Goal: Task Accomplishment & Management: Manage account settings

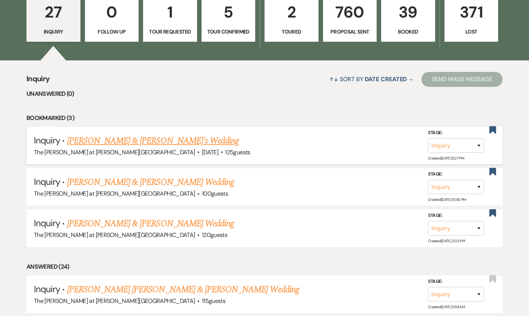
scroll to position [45, 0]
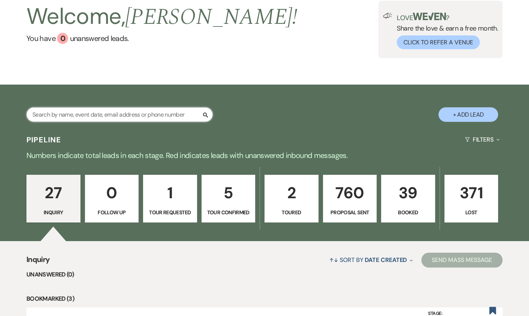
click at [102, 110] on input "text" at bounding box center [119, 114] width 186 height 15
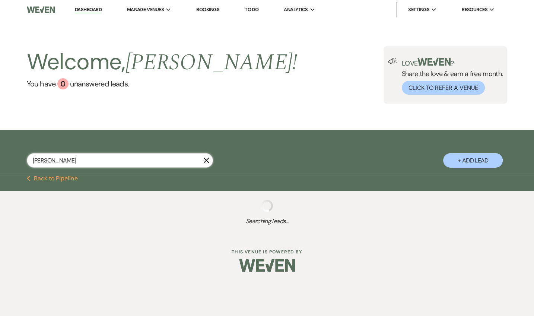
type input "DOMINI"
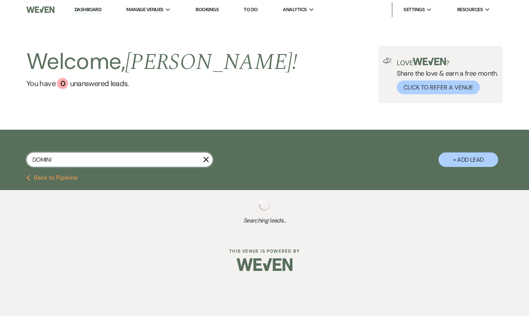
select select "6"
select select "8"
select select "6"
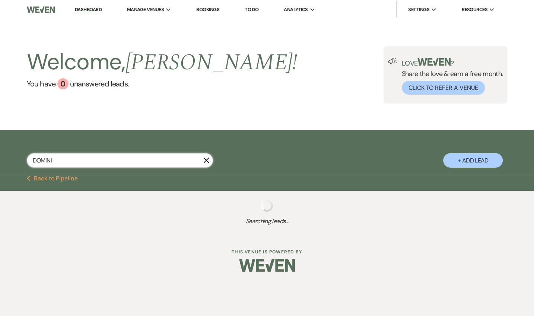
select select "6"
select select "8"
select select "6"
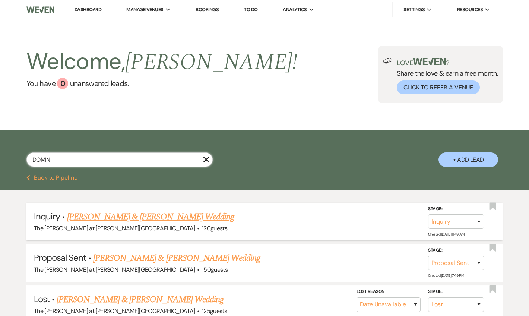
type input "DOMINI"
click at [135, 214] on link "John A. Hall & Dominique M. Madore's Wedding" at bounding box center [150, 216] width 167 height 13
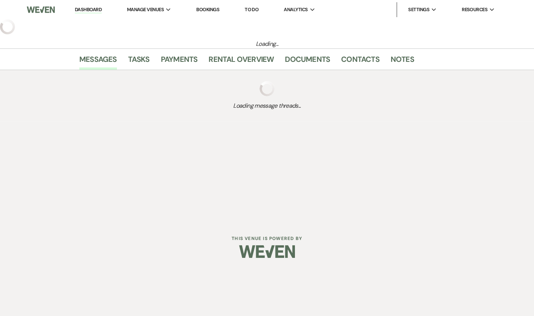
select select "17"
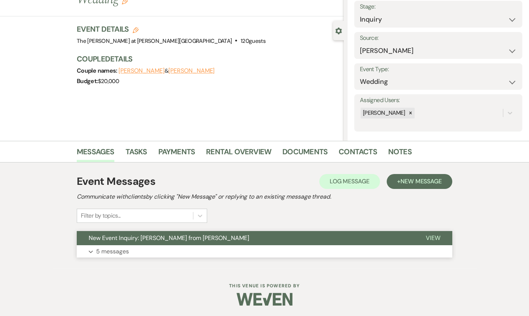
click at [117, 247] on p "5 messages" at bounding box center [112, 252] width 33 height 10
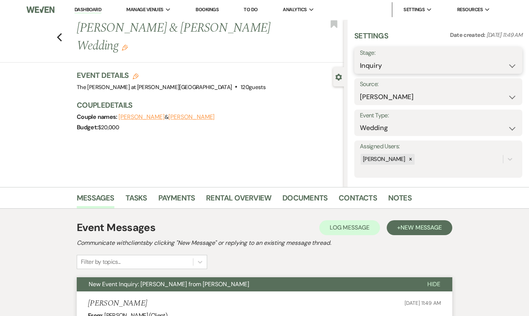
click at [388, 60] on select "Inquiry Follow Up Tour Requested Tour Confirmed Toured Proposal Sent Booked Lost" at bounding box center [438, 66] width 157 height 15
select select "8"
click at [360, 59] on select "Inquiry Follow Up Tour Requested Tour Confirmed Toured Proposal Sent Booked Lost" at bounding box center [438, 66] width 157 height 15
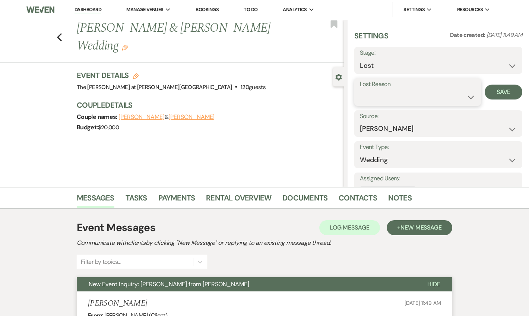
click at [376, 90] on select "Booked Elsewhere Budget Date Unavailable No Response Not a Good Match Capacity …" at bounding box center [418, 97] width 116 height 15
select select "5"
click at [360, 90] on select "Booked Elsewhere Budget Date Unavailable No Response Not a Good Match Capacity …" at bounding box center [418, 97] width 116 height 15
click at [490, 92] on button "Save" at bounding box center [504, 92] width 38 height 15
click at [88, 11] on link "Dashboard" at bounding box center [88, 9] width 27 height 7
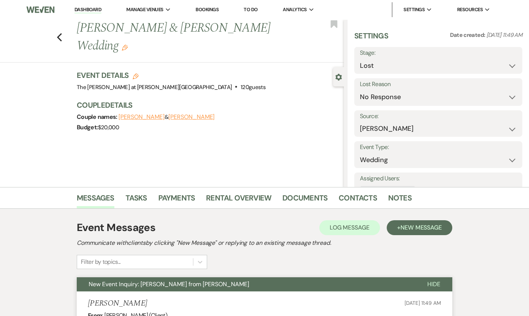
select select "8"
select select "5"
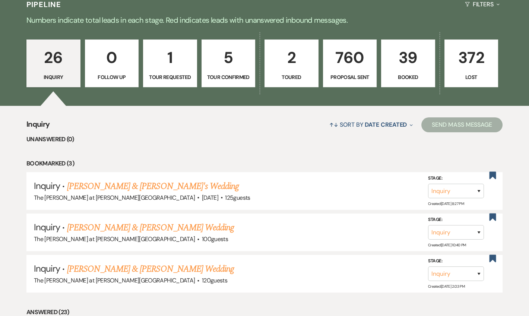
click at [400, 57] on p "39" at bounding box center [408, 57] width 44 height 25
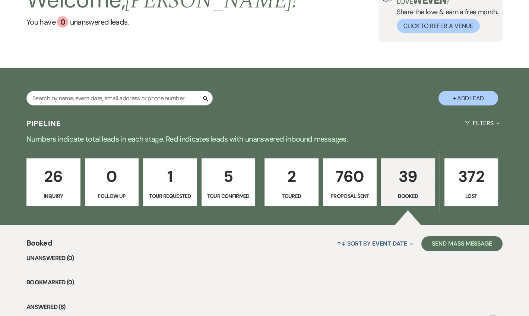
scroll to position [180, 0]
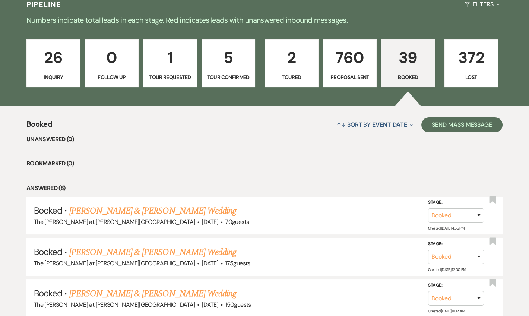
click at [407, 67] on p "39" at bounding box center [408, 57] width 44 height 25
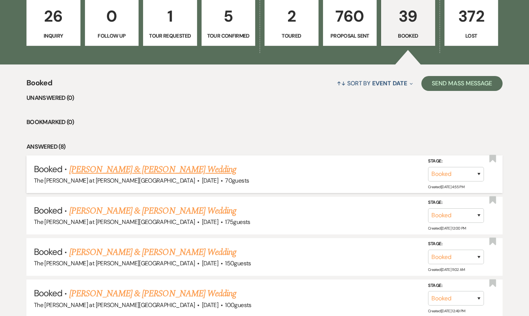
scroll to position [271, 0]
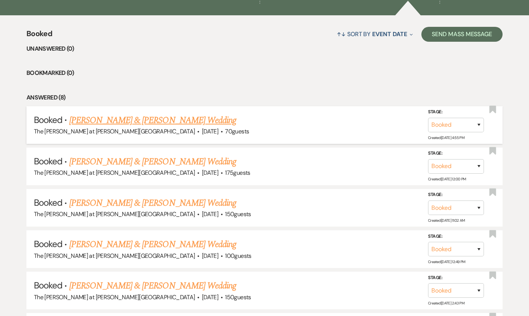
click at [145, 119] on link "[PERSON_NAME] & [PERSON_NAME] Wedding" at bounding box center [152, 120] width 167 height 13
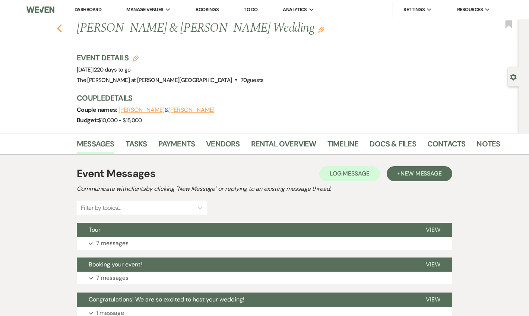
click at [61, 26] on use "button" at bounding box center [59, 28] width 5 height 8
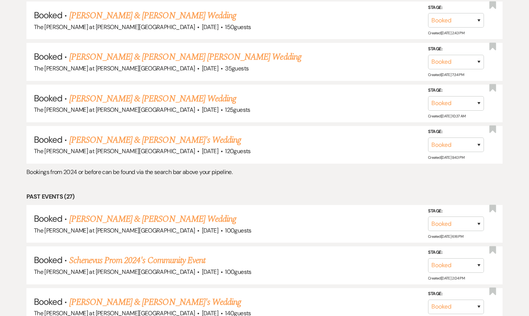
scroll to position [544, 0]
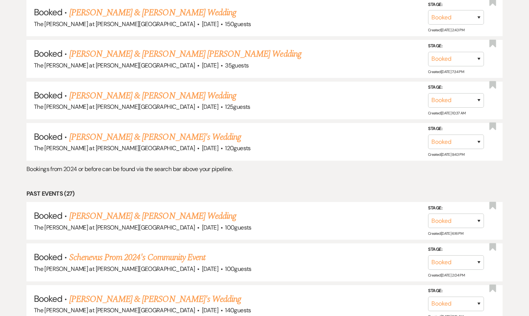
drag, startPoint x: 185, startPoint y: 92, endPoint x: 249, endPoint y: 101, distance: 64.5
click at [185, 92] on link "[PERSON_NAME] & [PERSON_NAME] Wedding" at bounding box center [152, 95] width 167 height 13
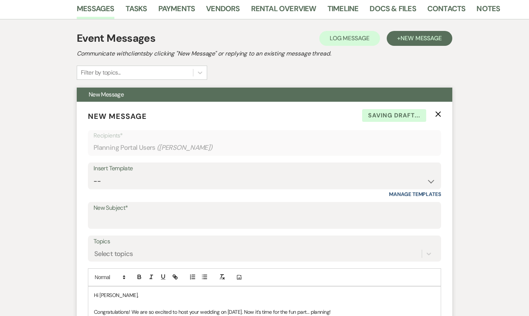
click at [437, 115] on icon "X" at bounding box center [438, 114] width 6 height 6
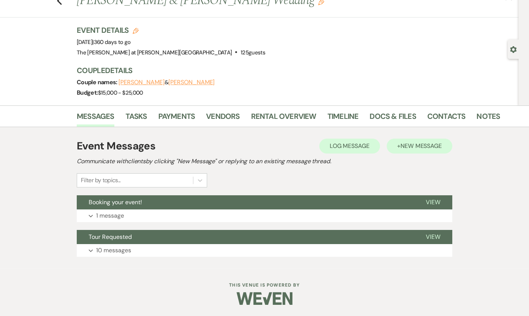
scroll to position [26, 0]
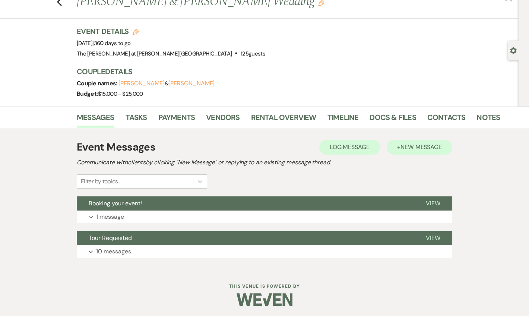
drag, startPoint x: 451, startPoint y: 158, endPoint x: 441, endPoint y: 149, distance: 13.2
click at [450, 158] on h2 "Communicate with clients by clicking "New Message" or replying to an existing m…" at bounding box center [265, 162] width 376 height 9
click at [438, 146] on span "New Message" at bounding box center [421, 147] width 41 height 8
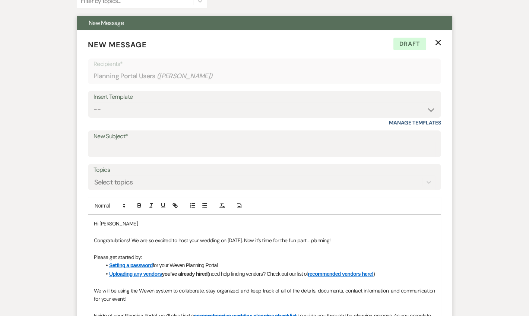
scroll to position [207, 0]
click at [119, 97] on div "Insert Template" at bounding box center [265, 96] width 342 height 11
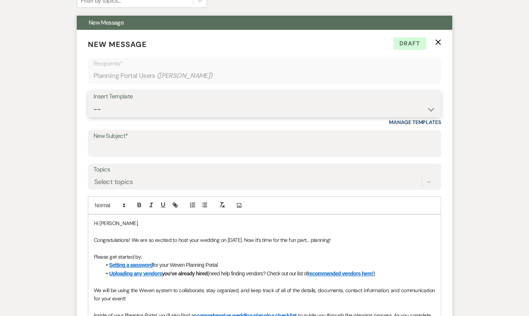
click at [132, 102] on select "-- Weven Planning Portal Introduction (Booked Events) Tour Request Response Fol…" at bounding box center [265, 109] width 342 height 15
click at [498, 154] on div "Messages Tasks Payments Vendors Rental Overview Timeline Docs & Files Contacts …" at bounding box center [264, 245] width 529 height 639
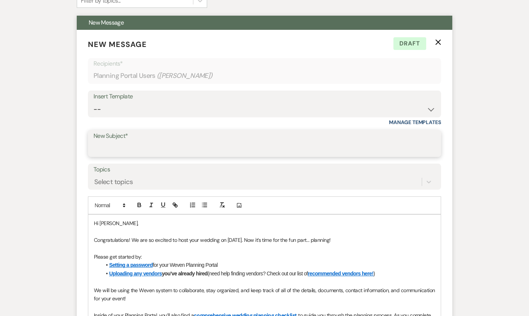
click at [137, 142] on input "New Subject*" at bounding box center [265, 149] width 342 height 15
type input "Booked!"
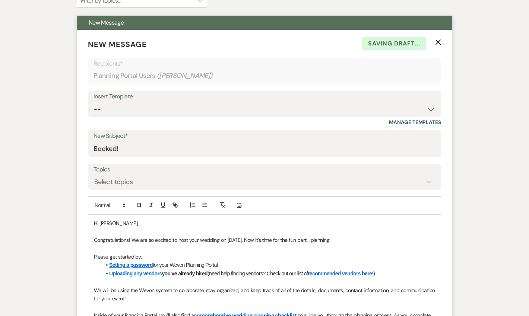
click at [442, 42] on form "New Message X Saving draft... Recipients* Planning Portal Users ( [PERSON_NAME]…" at bounding box center [265, 256] width 376 height 453
click at [437, 40] on use "button" at bounding box center [439, 42] width 6 height 6
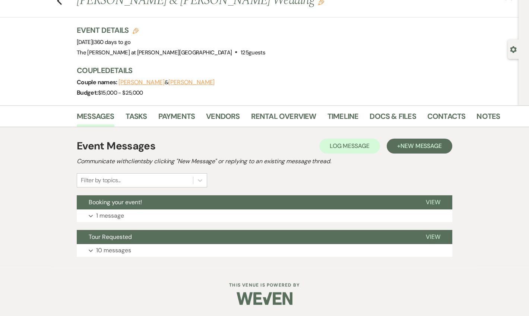
scroll to position [26, 0]
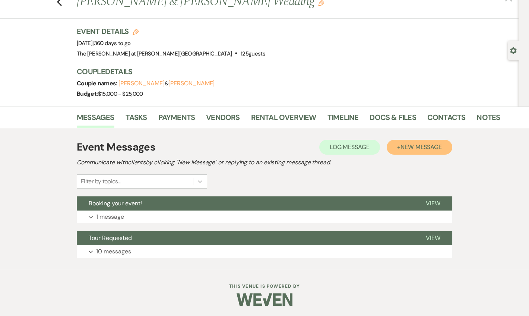
click at [411, 148] on span "New Message" at bounding box center [421, 147] width 41 height 8
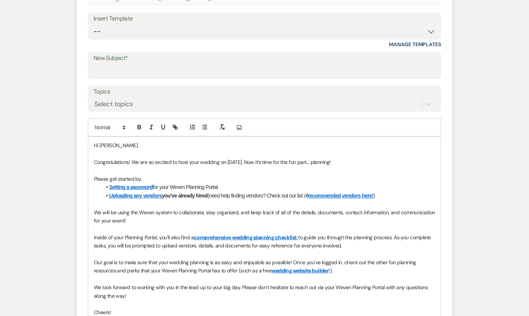
scroll to position [388, 0]
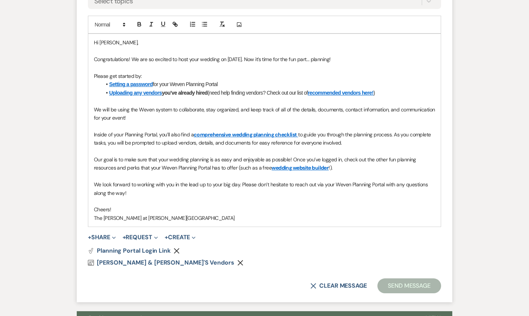
click at [176, 248] on icon "Remove" at bounding box center [177, 251] width 6 height 6
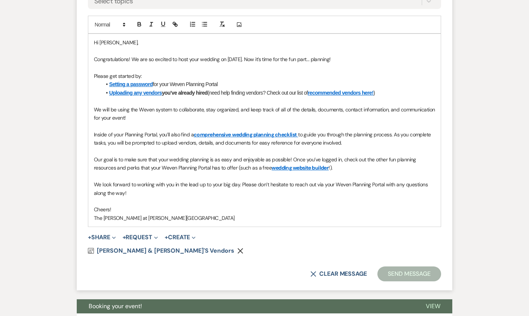
click at [237, 252] on icon "Remove" at bounding box center [240, 251] width 6 height 6
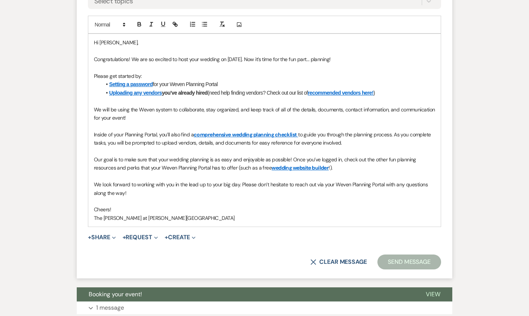
drag, startPoint x: 134, startPoint y: 190, endPoint x: 104, endPoint y: 169, distance: 36.4
click at [104, 169] on div "Hi [PERSON_NAME], Congratulations! We are so excited to host your wedding on [D…" at bounding box center [264, 130] width 353 height 193
click at [130, 197] on p at bounding box center [264, 201] width 341 height 8
drag, startPoint x: 128, startPoint y: 190, endPoint x: 103, endPoint y: 69, distance: 122.8
click at [96, 66] on div "Hi [PERSON_NAME], Congratulations! We are so excited to host your wedding on [D…" at bounding box center [264, 130] width 353 height 193
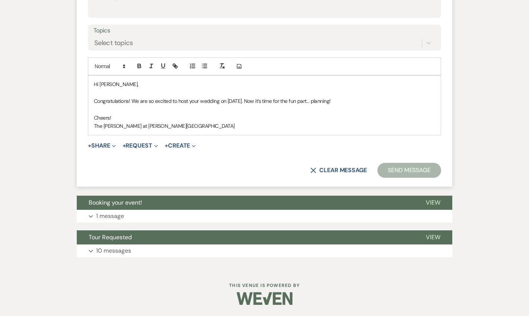
scroll to position [345, 0]
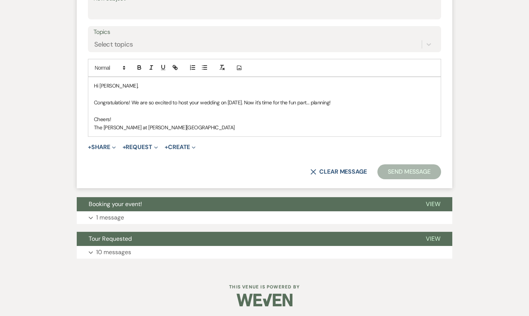
drag, startPoint x: 351, startPoint y: 99, endPoint x: 254, endPoint y: 99, distance: 96.5
click at [254, 99] on p "Congratulations! We are so excited to host your wedding on [DATE]. Now it’s tim…" at bounding box center [264, 102] width 341 height 8
click at [318, 101] on p "Congratulations! We are so excited to host your wedding on [DATE]. You're offic…" at bounding box center [264, 102] width 341 height 8
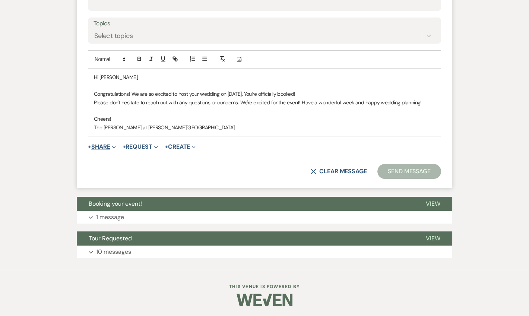
click at [103, 146] on button "+ Share Expand" at bounding box center [102, 147] width 28 height 6
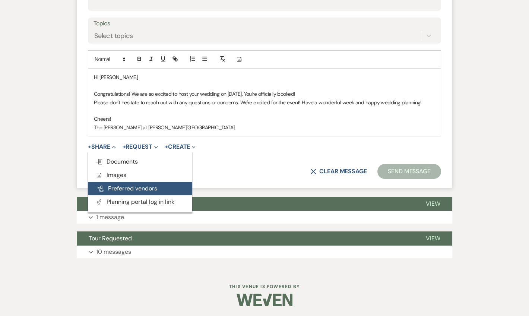
click at [116, 187] on button "Pref Vendors Preferred vendors" at bounding box center [140, 188] width 104 height 13
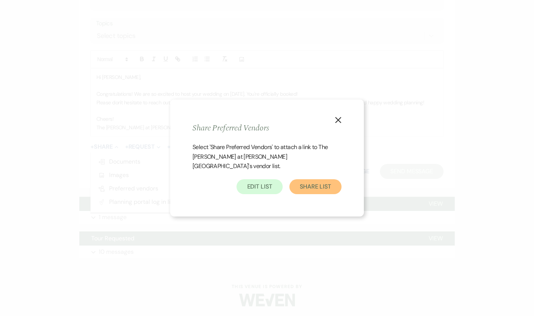
click at [328, 179] on button "Share List" at bounding box center [316, 186] width 52 height 15
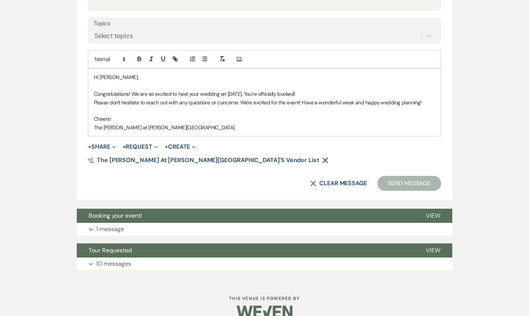
click at [323, 159] on use "button" at bounding box center [326, 161] width 6 height 6
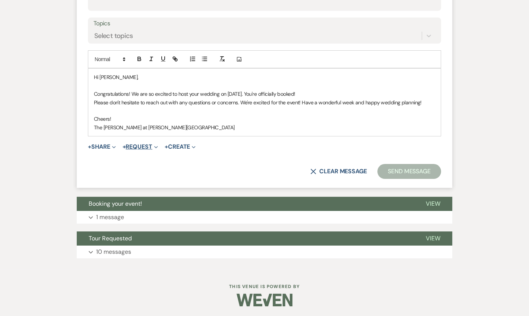
click at [142, 144] on button "+ Request Expand" at bounding box center [140, 147] width 35 height 6
drag, startPoint x: 295, startPoint y: 155, endPoint x: 123, endPoint y: 145, distance: 172.5
click at [294, 155] on form "New Message X Draft Recipients* Planning Portal Users ( [PERSON_NAME] ) Insert …" at bounding box center [265, 36] width 376 height 304
click at [114, 147] on icon "Expand" at bounding box center [114, 147] width 4 height 4
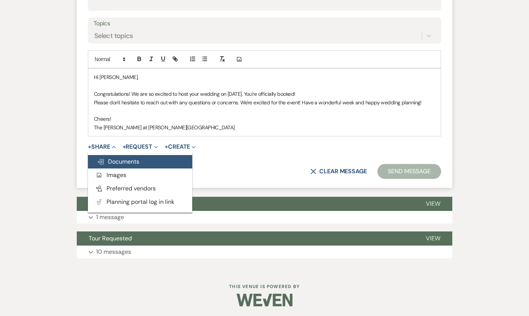
click at [129, 159] on span "Doc Upload Documents" at bounding box center [118, 162] width 42 height 8
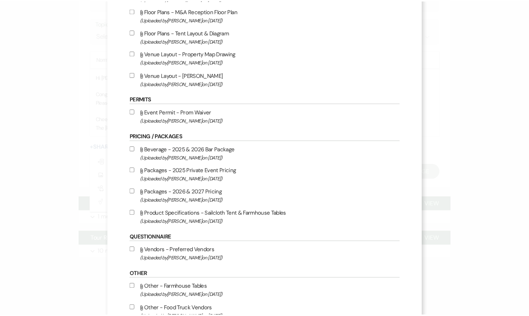
scroll to position [175, 0]
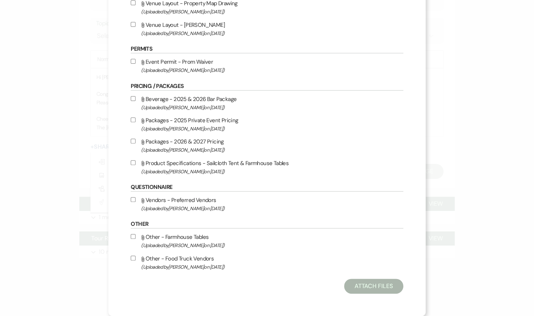
drag, startPoint x: 158, startPoint y: 199, endPoint x: 361, endPoint y: 210, distance: 203.4
click at [136, 199] on input "Attach File Vendors - Preferred Vendors (Uploaded by [PERSON_NAME] on [DATE] )" at bounding box center [133, 199] width 5 height 5
checkbox input "true"
click at [344, 285] on button "Attach Files" at bounding box center [373, 286] width 59 height 15
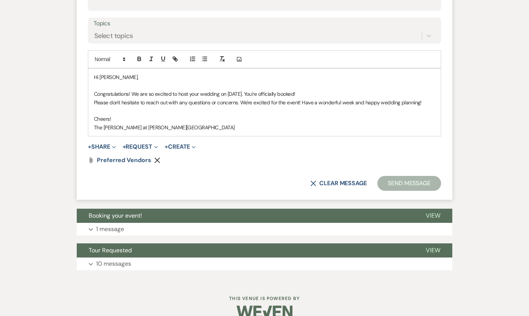
click at [388, 184] on button "Send Message" at bounding box center [409, 183] width 64 height 15
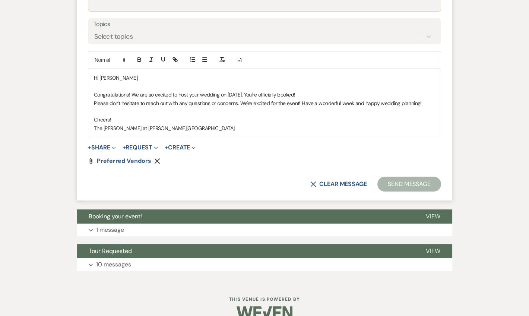
click at [409, 180] on button "Send Message" at bounding box center [409, 184] width 64 height 15
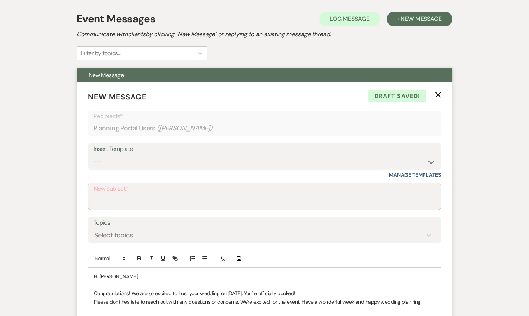
scroll to position [127, 0]
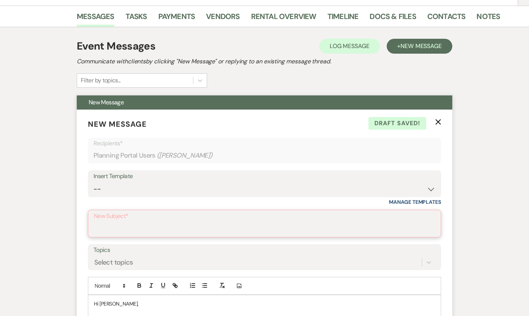
click at [149, 224] on input "New Subject*" at bounding box center [264, 229] width 341 height 15
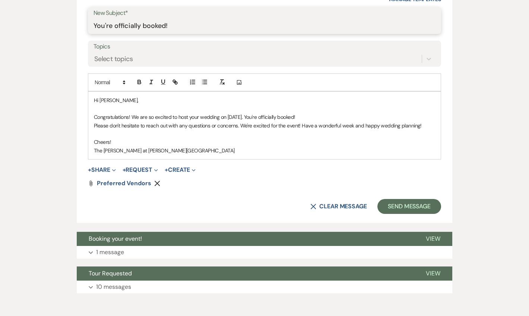
scroll to position [353, 0]
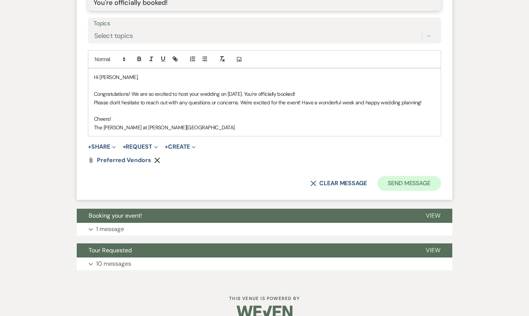
type input "You're officially booked!"
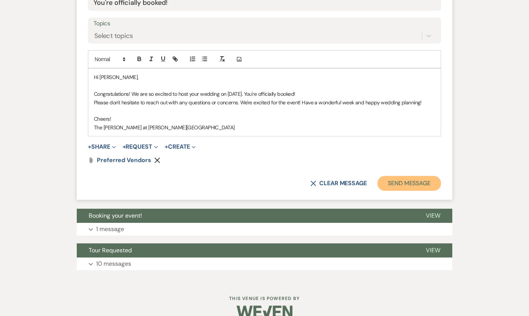
click at [426, 180] on button "Send Message" at bounding box center [409, 183] width 64 height 15
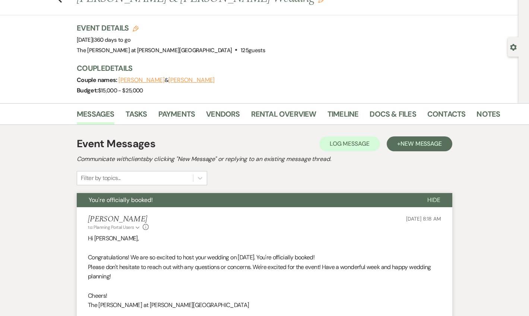
scroll to position [0, 0]
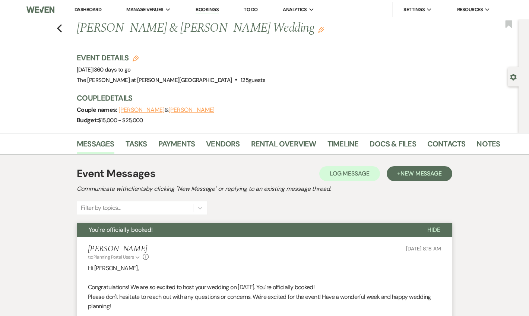
click at [98, 9] on link "Dashboard" at bounding box center [88, 9] width 27 height 6
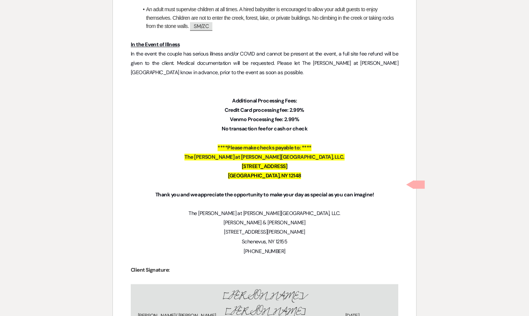
scroll to position [2820, 0]
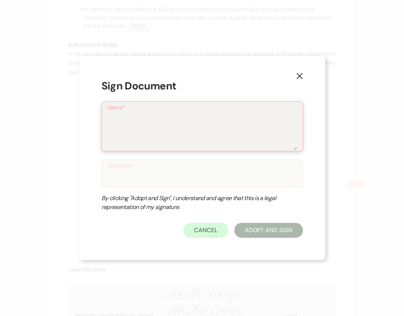
click at [240, 121] on textarea "Name*" at bounding box center [201, 131] width 189 height 37
type textarea "j"
type input "j"
type textarea "jA"
type input "jA"
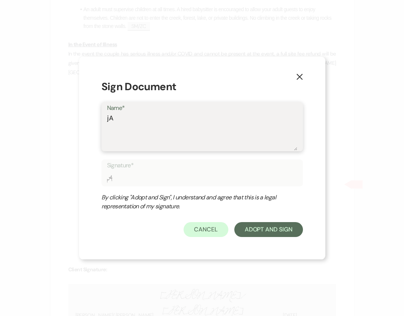
type textarea "jAC"
type input "jAC"
type textarea "jACK"
type input "jACK"
type textarea "jACKI"
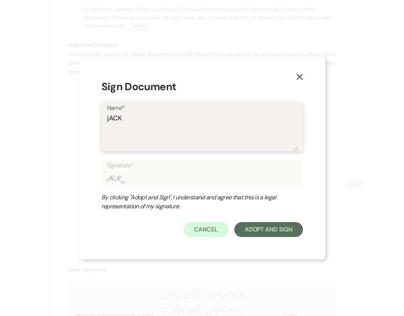
type input "jACKI"
type textarea "jACKIE"
type input "jACKIE"
type textarea "jACKIE"
type input "jACKIE"
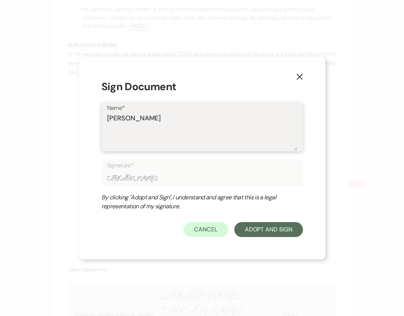
type textarea "jACKIE"
type input "jACKIE"
type textarea "jACKI"
type input "jACKI"
type textarea "jACK"
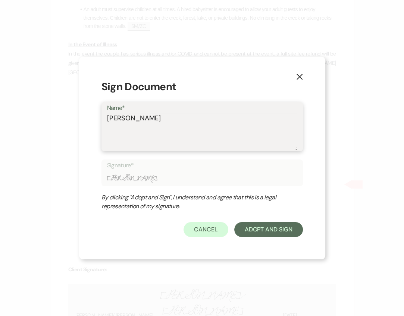
type input "jACK"
type textarea "jAC"
type input "jAC"
type textarea "jA"
type input "jA"
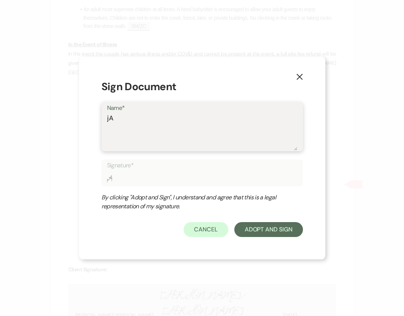
type textarea "j"
type input "j"
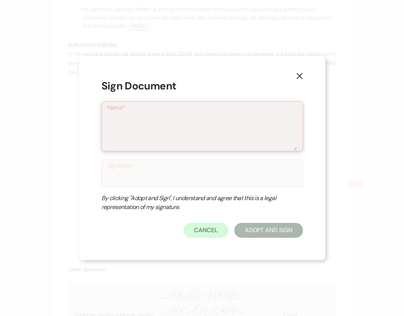
type textarea "J"
type input "J"
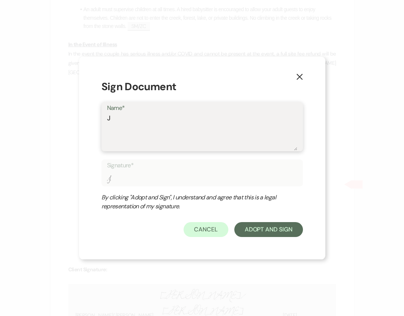
type textarea "Ja"
type input "Ja"
type textarea "Jac"
type input "Jac"
type textarea "Jack"
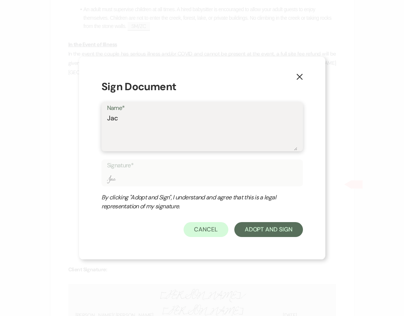
type input "Jack"
type textarea "Jacki"
type input "Jacki"
type textarea "[PERSON_NAME]"
type input "[PERSON_NAME]"
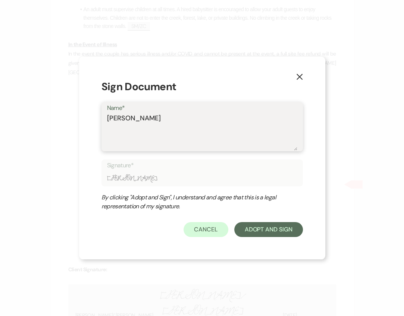
type textarea "[PERSON_NAME]"
type input "[PERSON_NAME]"
type textarea "Jackie S"
type input "Jackie S"
type textarea "Jackie Sp"
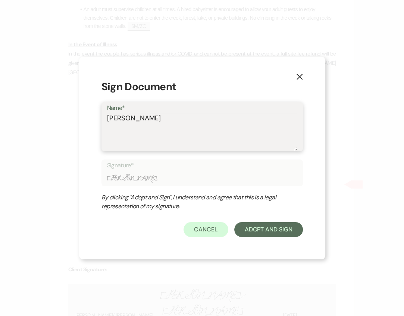
type input "Jackie Sp"
type textarea "Jackie Spa"
type input "Jackie Spa"
type textarea "Jackie Span"
type input "Jackie Span"
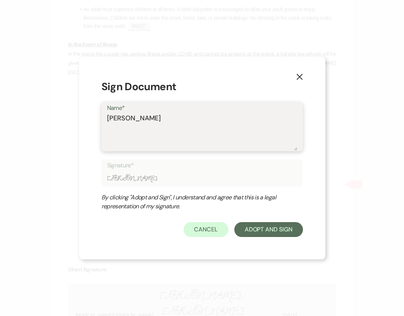
type textarea "[PERSON_NAME]"
type input "[PERSON_NAME]"
type textarea "[PERSON_NAME]"
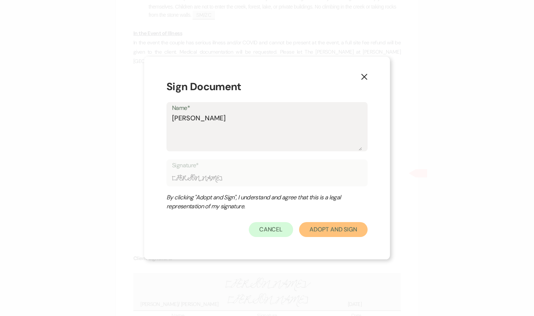
click at [323, 229] on button "Adopt And Sign" at bounding box center [333, 229] width 69 height 15
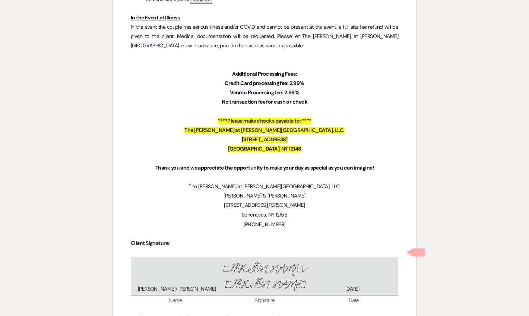
scroll to position [2852, 0]
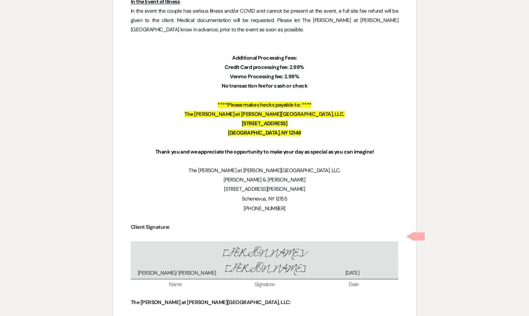
checkbox input "true"
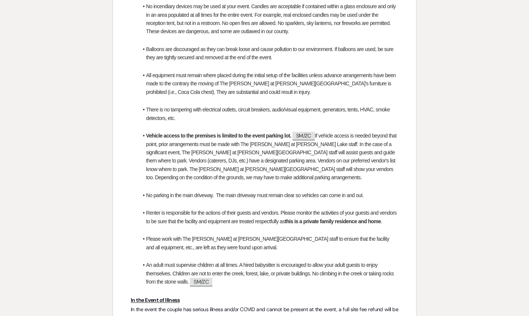
scroll to position [2445, 0]
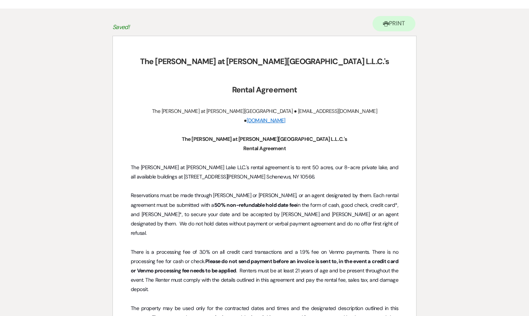
scroll to position [0, 0]
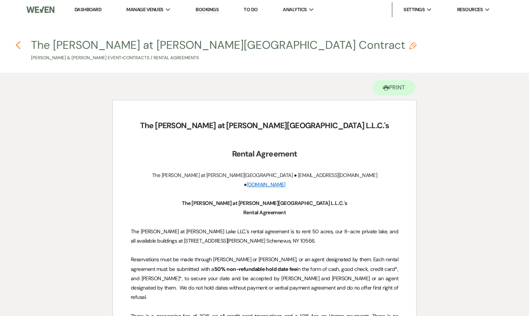
click at [20, 43] on icon "Previous" at bounding box center [18, 45] width 6 height 9
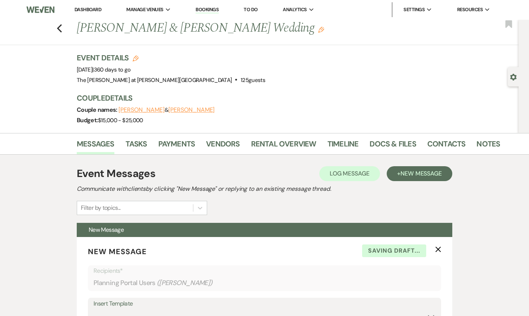
click at [92, 9] on link "Dashboard" at bounding box center [88, 9] width 27 height 6
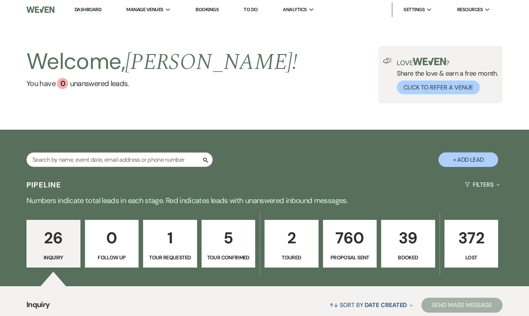
click at [91, 9] on link "Dashboard" at bounding box center [88, 9] width 27 height 7
